Goal: Ask a question

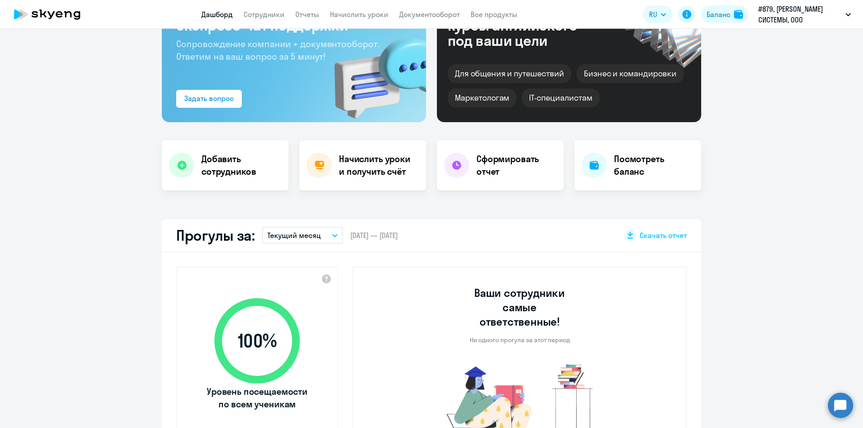
scroll to position [90, 0]
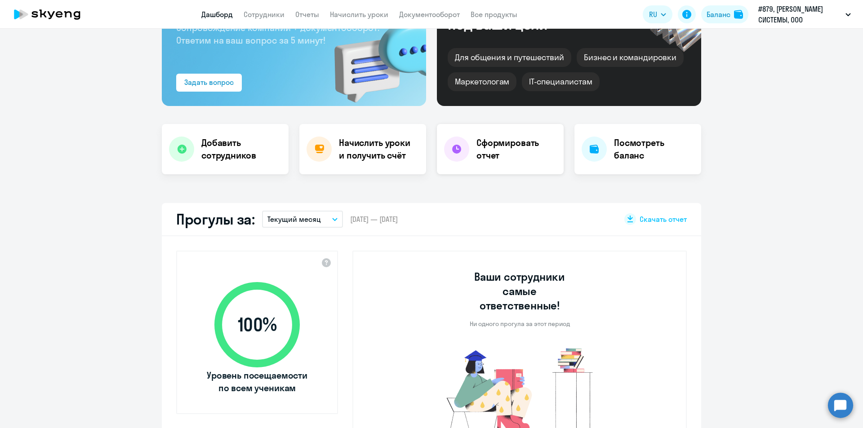
select select "30"
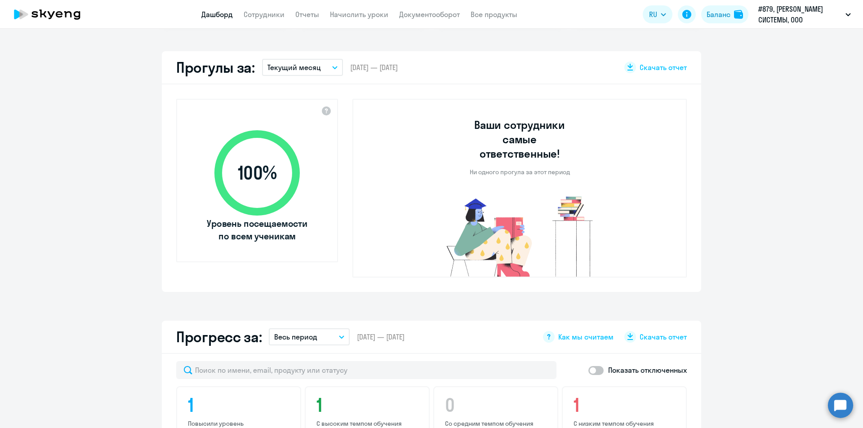
scroll to position [99, 0]
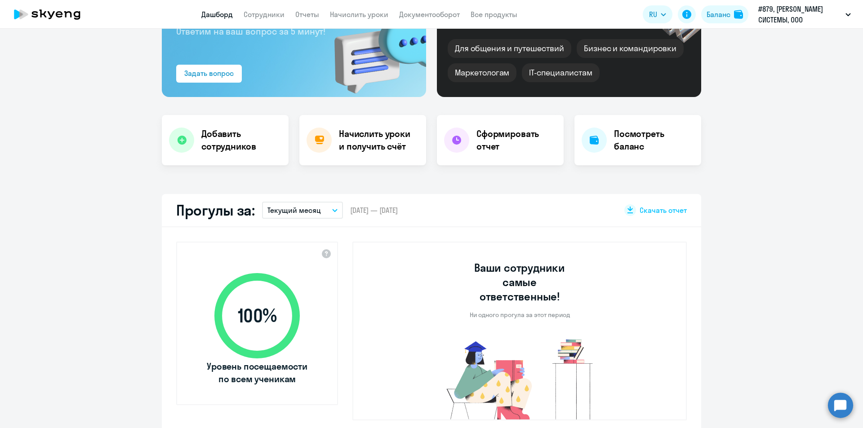
click at [847, 406] on circle at bounding box center [840, 405] width 25 height 25
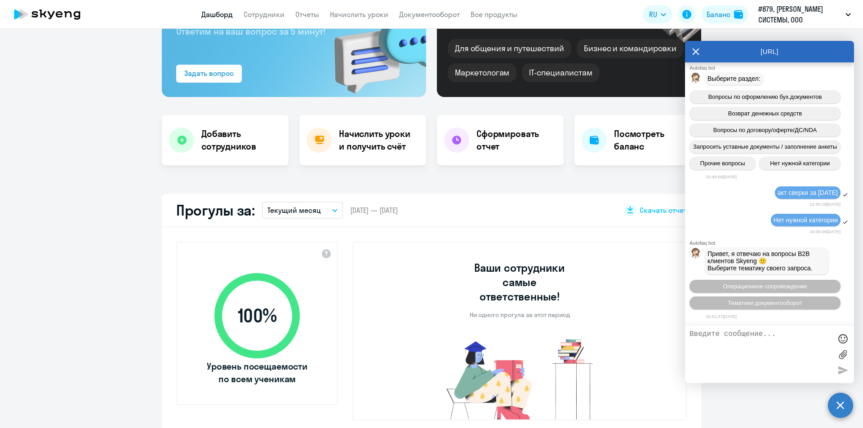
scroll to position [4980, 0]
click at [752, 305] on span "Тематики документооборот" at bounding box center [765, 303] width 75 height 7
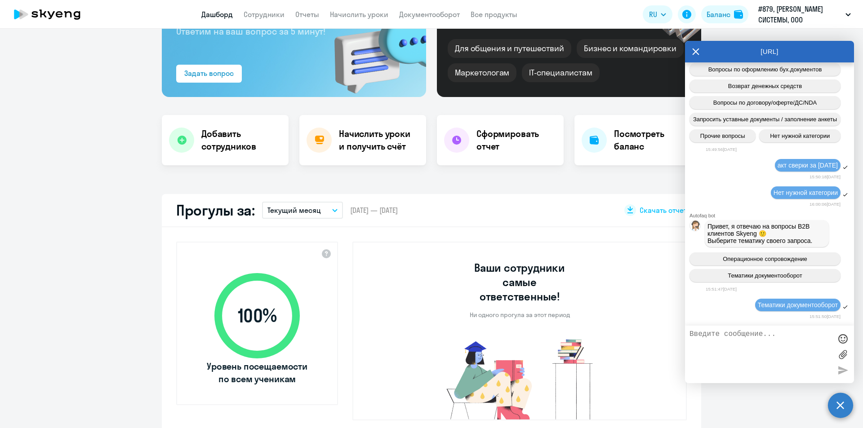
scroll to position [5078, 0]
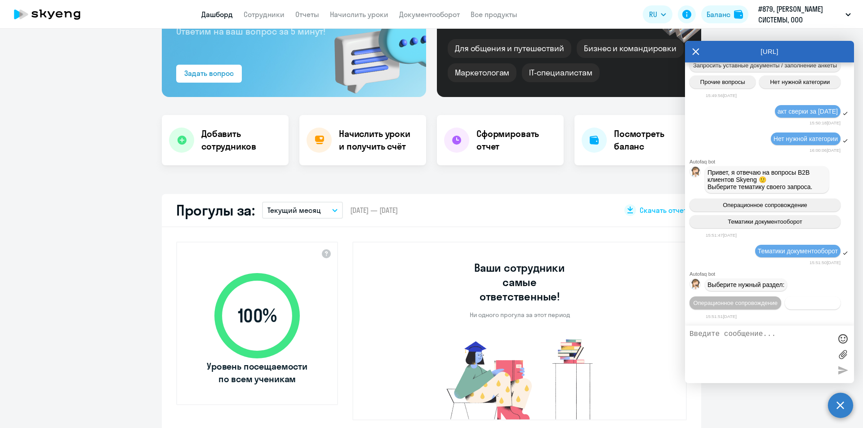
click at [789, 303] on span "Документооборот" at bounding box center [813, 303] width 48 height 7
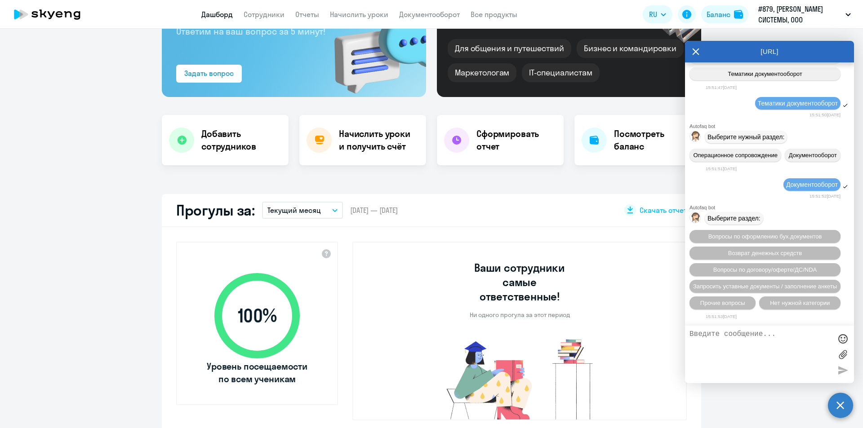
scroll to position [5226, 0]
click at [723, 304] on span "Прочие вопросы" at bounding box center [722, 303] width 45 height 7
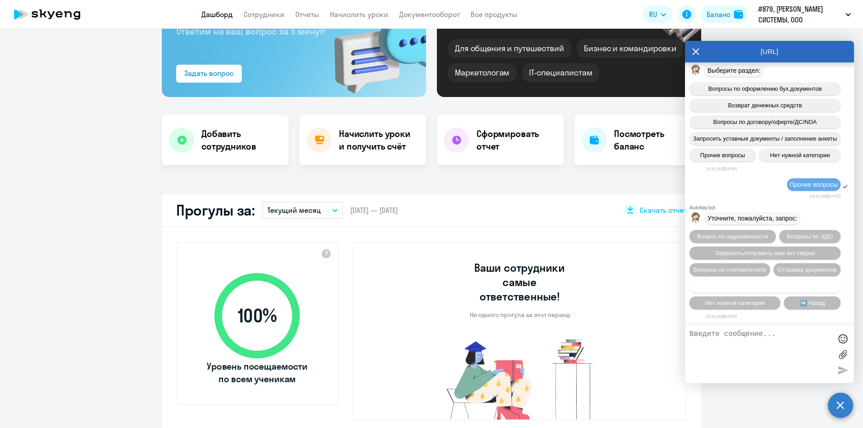
scroll to position [5391, 0]
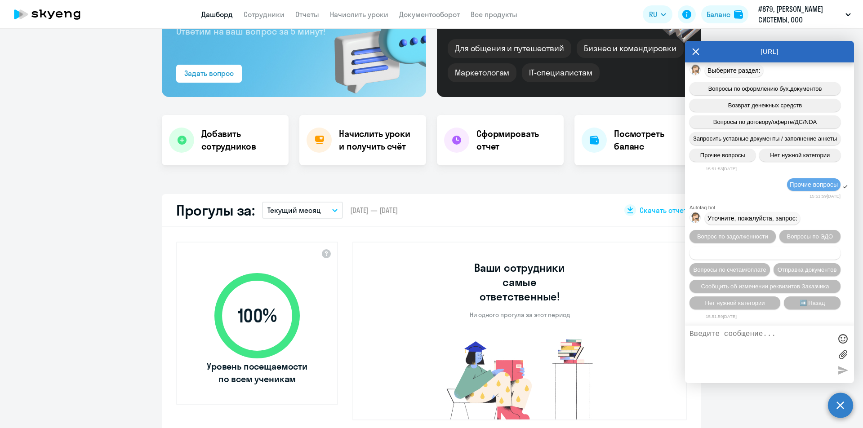
click at [804, 250] on span "Запросить/отправить нам акт сверки" at bounding box center [765, 253] width 100 height 7
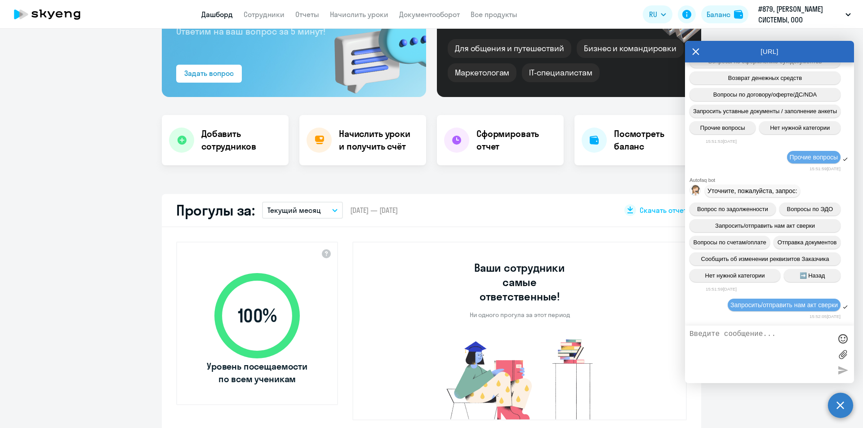
scroll to position [5496, 0]
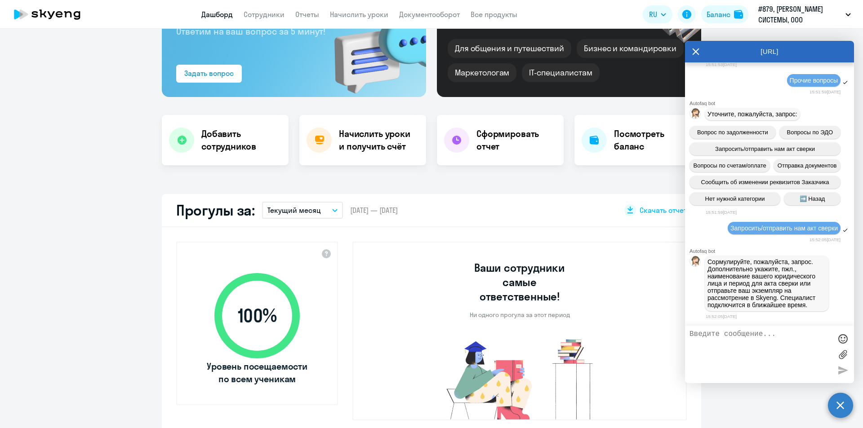
drag, startPoint x: 761, startPoint y: 338, endPoint x: 768, endPoint y: 343, distance: 8.7
click at [760, 338] on textarea at bounding box center [761, 354] width 142 height 49
type textarea "G"
type textarea "Просим прислать акт сверки за 3 квартал 2025 года"
click at [844, 371] on div at bounding box center [842, 370] width 13 height 13
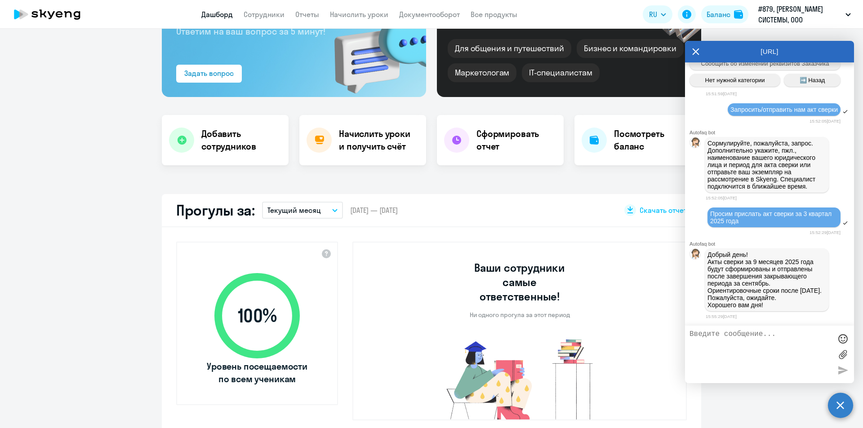
scroll to position [5621, 0]
